Goal: Find specific page/section: Find specific page/section

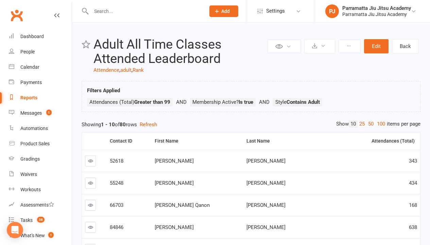
click at [379, 124] on link "100" at bounding box center [381, 123] width 12 height 7
click at [0, 0] on div "Loading" at bounding box center [0, 0] width 0 height 0
